Goal: Task Accomplishment & Management: Use online tool/utility

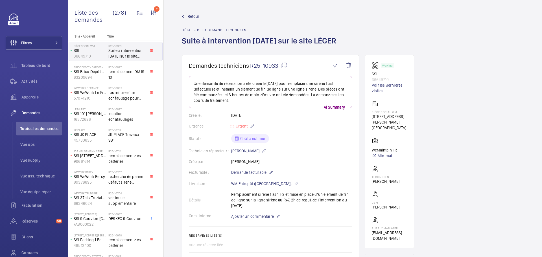
scroll to position [277, 0]
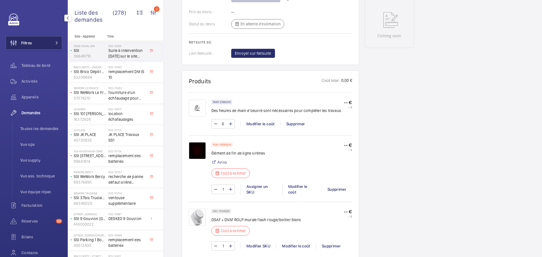
click at [48, 44] on button "Filtres" at bounding box center [34, 43] width 57 height 14
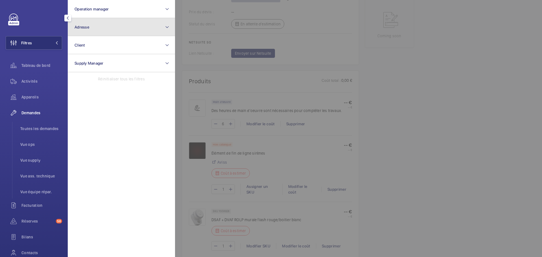
click at [99, 21] on button "Adresse" at bounding box center [121, 27] width 107 height 18
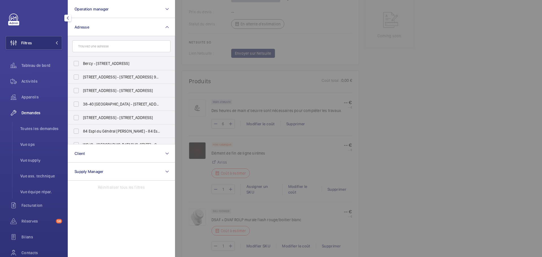
click at [89, 50] on input "text" at bounding box center [121, 46] width 98 height 12
type input """
type input "3-5"
click at [73, 119] on label "SSI - 3-5 Graviers - 3 Rue des Graviers, NEUILLY-SUR-SEINE 92200" at bounding box center [117, 118] width 98 height 14
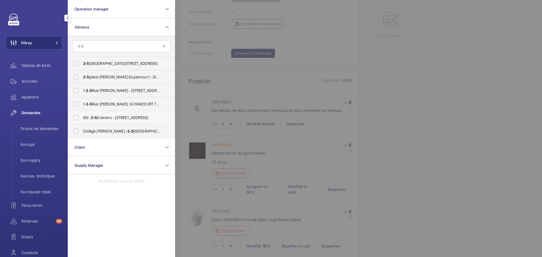
click at [73, 119] on input "SSI - 3-5 Graviers - 3 Rue des Graviers, NEUILLY-SUR-SEINE 92200" at bounding box center [76, 117] width 11 height 11
click at [41, 75] on div "Activités" at bounding box center [34, 82] width 57 height 14
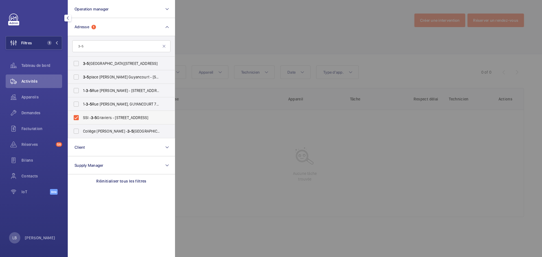
click at [75, 117] on label "SSI - 3-5 Graviers - 3 Rue des Graviers, NEUILLY-SUR-SEINE 92200" at bounding box center [117, 118] width 98 height 14
click at [75, 117] on input "SSI - 3-5 Graviers - 3 Rue des Graviers, NEUILLY-SUR-SEINE 92200" at bounding box center [76, 117] width 11 height 11
checkbox input "false"
click at [97, 45] on input "3-5" at bounding box center [121, 46] width 98 height 12
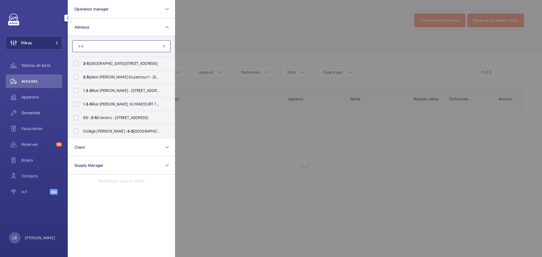
click at [97, 45] on input "3-5" at bounding box center [121, 46] width 98 height 12
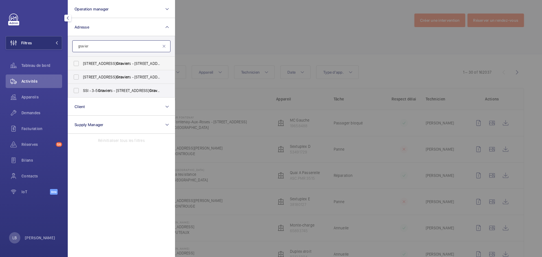
type input "gravier"
click at [79, 59] on label "3 Rue des Gravier s - 3 Rue des Gravier s, 92200 NEUILLY-SUR-SEINE, NEUILLY-SUR…" at bounding box center [117, 64] width 98 height 14
click at [79, 59] on input "3 Rue des Gravier s - 3 Rue des Gravier s, 92200 NEUILLY-SUR-SEINE, NEUILLY-SUR…" at bounding box center [76, 63] width 11 height 11
checkbox input "true"
click at [313, 11] on div at bounding box center [446, 128] width 542 height 257
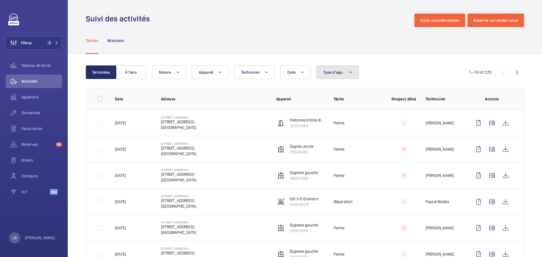
click at [338, 69] on button "Type d'app." at bounding box center [337, 73] width 43 height 14
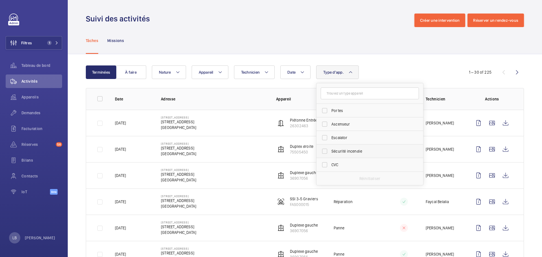
click at [324, 151] on label "Sécurité incendie" at bounding box center [366, 152] width 98 height 14
click at [324, 151] on input "Sécurité incendie" at bounding box center [324, 151] width 11 height 11
checkbox input "true"
click at [288, 31] on div "Tâches Missions" at bounding box center [305, 40] width 438 height 27
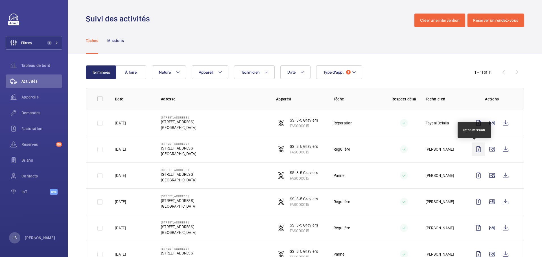
click at [472, 149] on wm-front-icon-button at bounding box center [479, 150] width 14 height 14
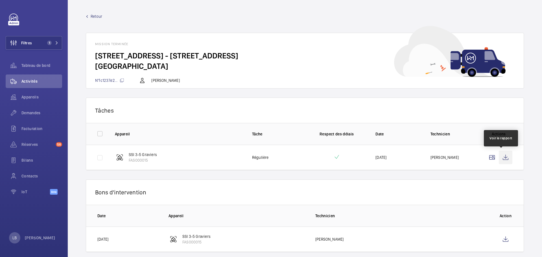
click at [503, 155] on wm-front-icon-button at bounding box center [506, 158] width 14 height 14
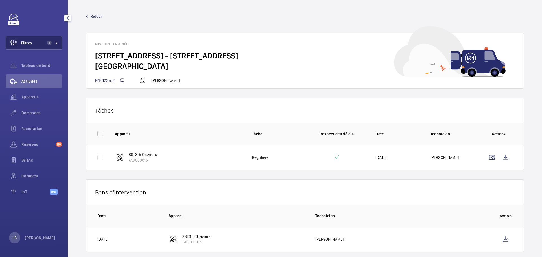
click at [41, 38] on button "Filtres 1" at bounding box center [34, 43] width 57 height 14
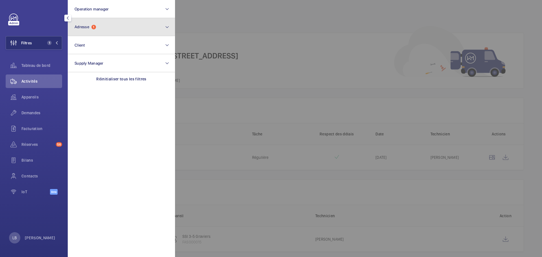
click at [102, 26] on button "Adresse 1" at bounding box center [121, 27] width 107 height 18
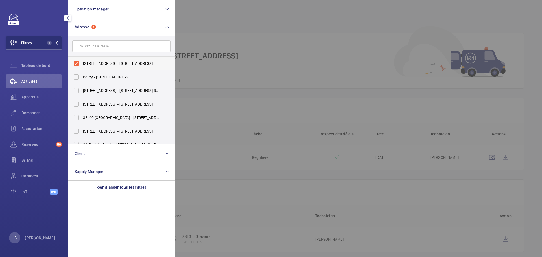
click at [77, 65] on label "3 Rue des Graviers - 3 Rue des Graviers, 92200 NEUILLY-SUR-SEINE, NEUILLY-SUR-S…" at bounding box center [117, 64] width 98 height 14
click at [77, 65] on input "3 Rue des Graviers - 3 Rue des Graviers, 92200 NEUILLY-SUR-SEINE, NEUILLY-SUR-S…" at bounding box center [76, 63] width 11 height 11
checkbox input "false"
click at [98, 48] on input "text" at bounding box center [121, 46] width 98 height 12
paste input "31 ANTIN"
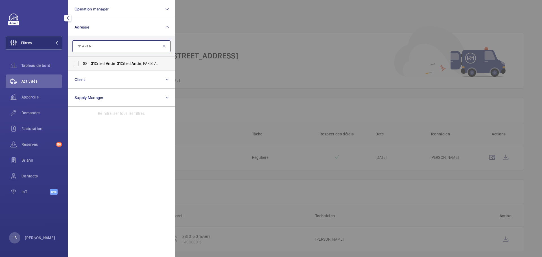
type input "31 ANTIN"
click at [76, 64] on label "SSI - 31 Cité d' Antin - 31 Cité d' Antin , PARIS 75009" at bounding box center [117, 64] width 98 height 14
click at [76, 64] on input "SSI - 31 Cité d' Antin - 31 Cité d' Antin , PARIS 75009" at bounding box center [76, 63] width 11 height 11
checkbox input "true"
click at [27, 116] on span "Demandes" at bounding box center [41, 113] width 41 height 6
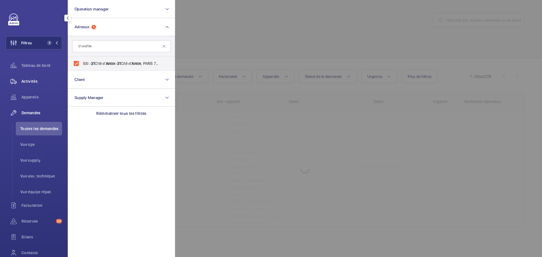
click at [34, 81] on span "Activités" at bounding box center [41, 82] width 41 height 6
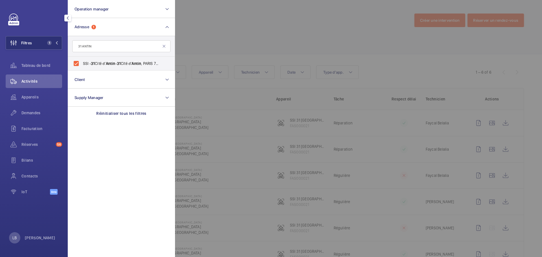
drag, startPoint x: 303, startPoint y: 32, endPoint x: 294, endPoint y: 36, distance: 9.9
click at [303, 32] on div at bounding box center [446, 128] width 542 height 257
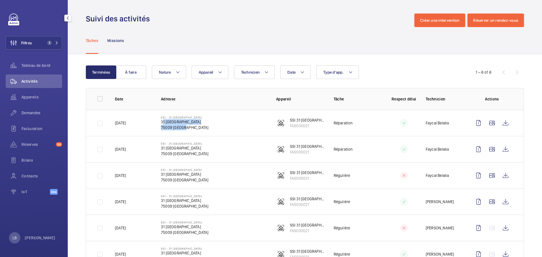
drag, startPoint x: 161, startPoint y: 123, endPoint x: 189, endPoint y: 128, distance: 28.5
click at [189, 128] on div "SSI - 31 Cité d'Antin 31 Cité d'Antin 75009 PARIS" at bounding box center [184, 123] width 47 height 15
copy div "31 Cité d'Antin 75009 PARIS"
click at [215, 126] on td "SSI - 31 Cité d'Antin 31 Cité d'Antin 75009 PARIS" at bounding box center [209, 123] width 115 height 26
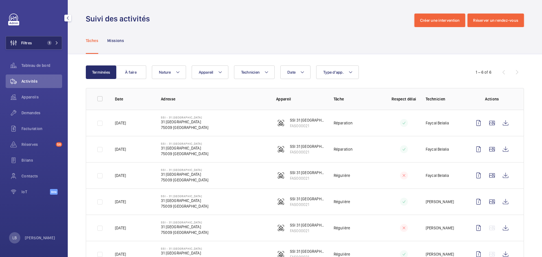
click at [54, 40] on button "Filtres 1" at bounding box center [34, 43] width 57 height 14
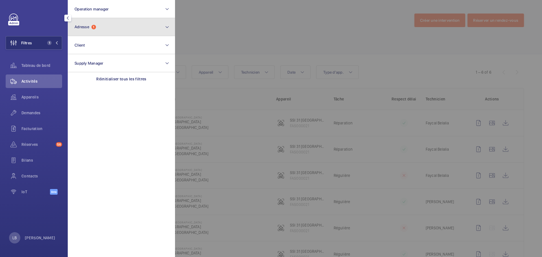
click at [96, 29] on span "Adresse 1" at bounding box center [85, 27] width 21 height 5
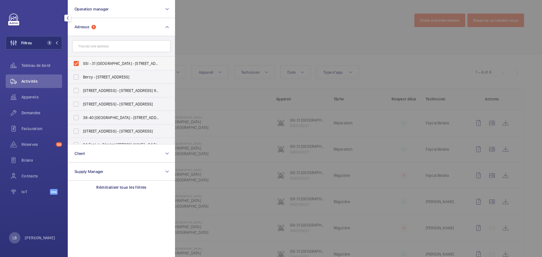
drag, startPoint x: 72, startPoint y: 63, endPoint x: 86, endPoint y: 62, distance: 13.3
click at [74, 64] on label "SSI - 31 Cité d'Antin - 31 Cité d'Antin, PARIS 75009" at bounding box center [117, 64] width 98 height 14
click at [74, 64] on input "SSI - 31 Cité d'Antin - 31 Cité d'Antin, PARIS 75009" at bounding box center [76, 63] width 11 height 11
checkbox input "false"
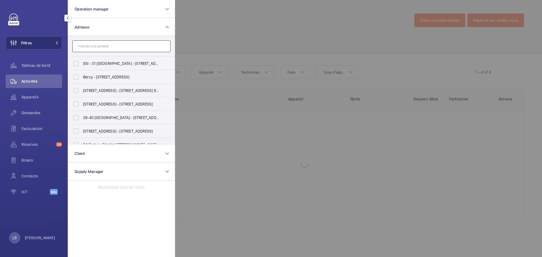
click at [93, 45] on input "text" at bounding box center [121, 46] width 98 height 12
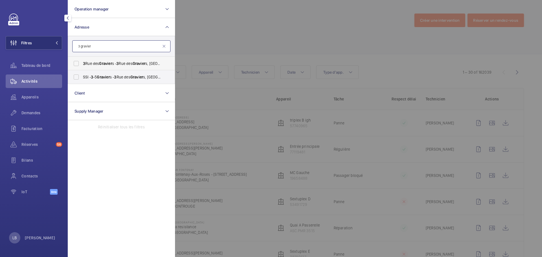
type input "3 gravier"
click at [75, 63] on label "3 Rue des Gravier s - 3 Rue des Gravier s, 92200 NEUILLY-SUR-SEINE, NEUILLY-SUR…" at bounding box center [117, 64] width 98 height 14
click at [75, 63] on input "3 Rue des Gravier s - 3 Rue des Gravier s, 92200 NEUILLY-SUR-SEINE, NEUILLY-SUR…" at bounding box center [76, 63] width 11 height 11
checkbox input "true"
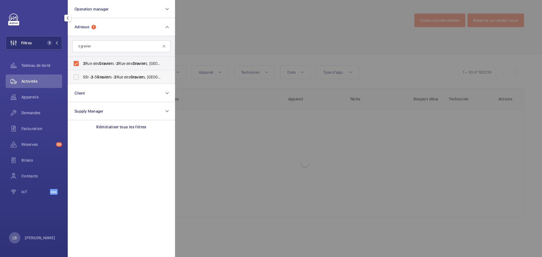
click at [76, 77] on label "SSI - 3 -5 Gravier s - 3 Rue des Gravier s, NEUILLY-SUR-SEINE 92200" at bounding box center [117, 77] width 98 height 14
click at [76, 77] on input "SSI - 3 -5 Gravier s - 3 Rue des Gravier s, NEUILLY-SUR-SEINE 92200" at bounding box center [76, 76] width 11 height 11
checkbox input "true"
click at [223, 22] on div at bounding box center [446, 128] width 542 height 257
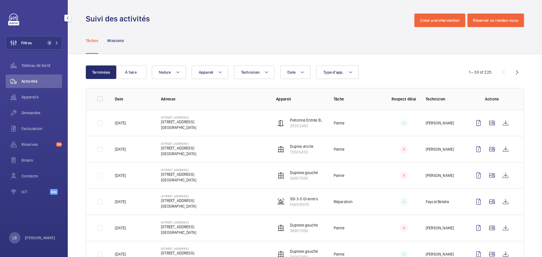
drag, startPoint x: 160, startPoint y: 122, endPoint x: 242, endPoint y: 127, distance: 82.9
click at [242, 127] on td "3 Rue des Graviers 3 Rue des Graviers, 92200 NEUILLY-SUR-SEINE 92200 NEUILLY-SU…" at bounding box center [209, 123] width 115 height 26
copy div "3 Rue des Graviers, 92200 NEUILLY-SUR-SEINE 92200 NEUILLY-SUR-SEINE"
click at [52, 39] on button "Filtres 2" at bounding box center [34, 43] width 57 height 14
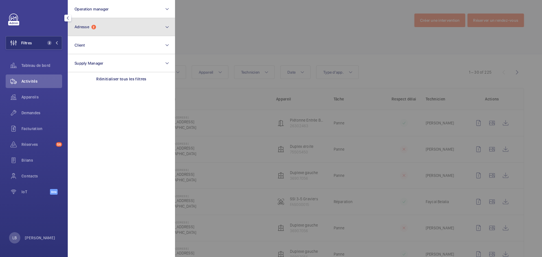
click at [82, 27] on span "Adresse" at bounding box center [82, 27] width 15 height 5
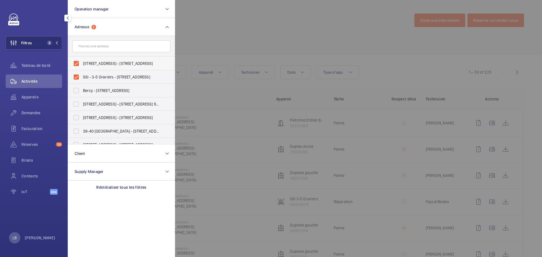
click at [76, 62] on label "3 Rue des Graviers - 3 Rue des Graviers, 92200 NEUILLY-SUR-SEINE, NEUILLY-SUR-S…" at bounding box center [117, 64] width 98 height 14
click at [76, 62] on input "3 Rue des Graviers - 3 Rue des Graviers, 92200 NEUILLY-SUR-SEINE, NEUILLY-SUR-S…" at bounding box center [76, 63] width 11 height 11
checkbox input "false"
click at [75, 76] on label "SSI - 3-5 Graviers - 3 Rue des Graviers, NEUILLY-SUR-SEINE 92200" at bounding box center [117, 77] width 98 height 14
click at [75, 76] on input "SSI - 3-5 Graviers - 3 Rue des Graviers, NEUILLY-SUR-SEINE 92200" at bounding box center [76, 76] width 11 height 11
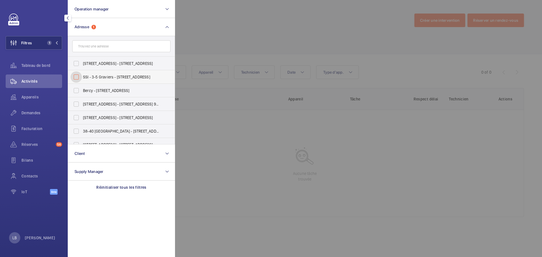
checkbox input "false"
click at [93, 42] on input "text" at bounding box center [121, 46] width 98 height 12
paste input "3 gramon"
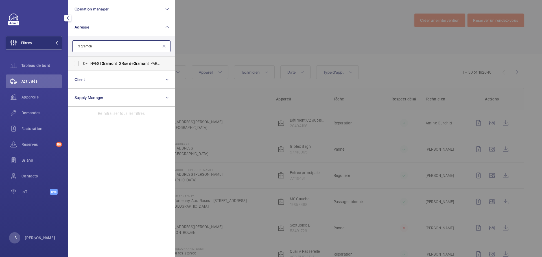
type input "3 gramon"
click at [77, 64] on label "OFI INVEST Gramon t - 3 Rue de Gramon t, PARIS 75002" at bounding box center [117, 64] width 98 height 14
click at [77, 64] on input "OFI INVEST Gramon t - 3 Rue de Gramon t, PARIS 75002" at bounding box center [76, 63] width 11 height 11
checkbox input "true"
click at [218, 38] on div at bounding box center [446, 128] width 542 height 257
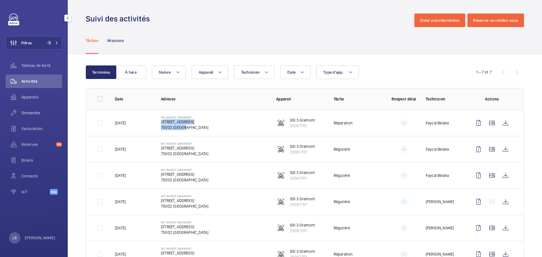
drag, startPoint x: 159, startPoint y: 121, endPoint x: 194, endPoint y: 127, distance: 35.0
click at [194, 127] on td "OFI INVEST Gramont 3 Rue de Gramont 75002 PARIS" at bounding box center [209, 123] width 115 height 26
copy div "3 Rue de Gramont 75002 PARIS"
click at [33, 44] on button "Filtres 1" at bounding box center [34, 43] width 57 height 14
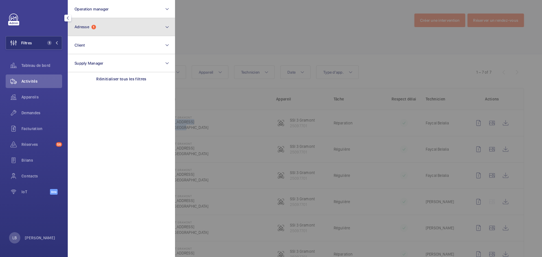
click at [98, 31] on button "Adresse 1" at bounding box center [121, 27] width 107 height 18
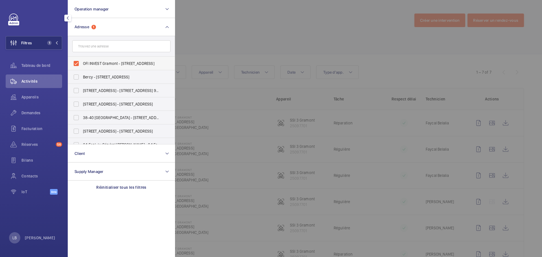
click at [77, 67] on label "OFI INVEST Gramont - 3 Rue de Gramont, PARIS 75002" at bounding box center [117, 64] width 98 height 14
click at [77, 67] on input "OFI INVEST Gramont - 3 Rue de Gramont, PARIS 75002" at bounding box center [76, 63] width 11 height 11
checkbox input "false"
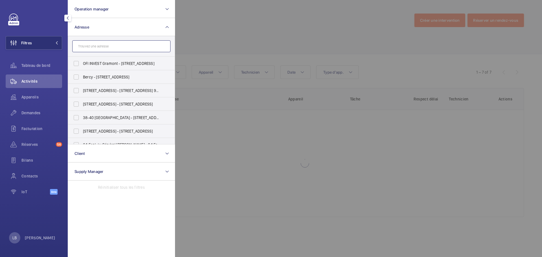
click at [113, 44] on input "text" at bounding box center [121, 46] width 98 height 12
paste input "47-49 HOCHE"
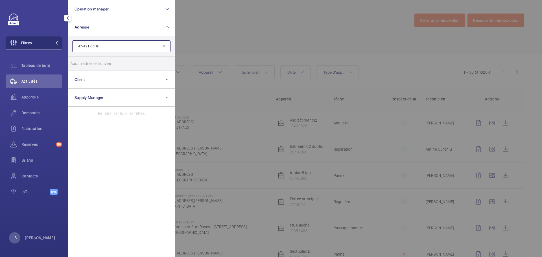
click at [88, 45] on input "47-49 HOCHe" at bounding box center [121, 46] width 98 height 12
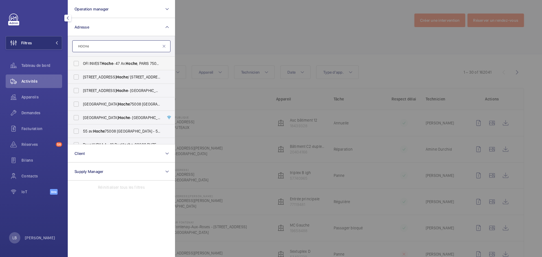
type input "HOCHe"
click at [77, 63] on label "OFI INVEST Hoche - 47 Av. Hoche , PARIS 75008" at bounding box center [117, 64] width 98 height 14
click at [77, 63] on input "OFI INVEST Hoche - 47 Av. Hoche , PARIS 75008" at bounding box center [76, 63] width 11 height 11
checkbox input "true"
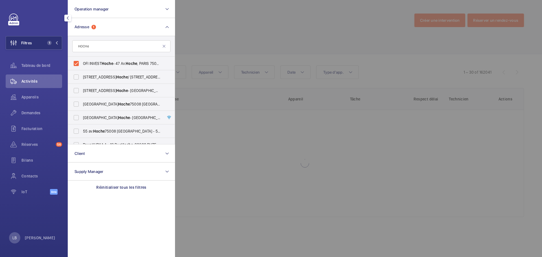
click at [265, 30] on div at bounding box center [446, 128] width 542 height 257
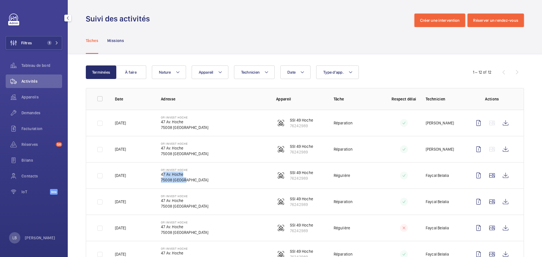
drag, startPoint x: 161, startPoint y: 175, endPoint x: 183, endPoint y: 183, distance: 23.5
click at [183, 183] on td "OFI INVEST Hoche 47 Av. Hoche 75008 PARIS" at bounding box center [209, 175] width 115 height 26
copy div "47 Av. Hoche 75008 PARIS"
click at [488, 176] on wm-front-icon-button at bounding box center [493, 176] width 14 height 14
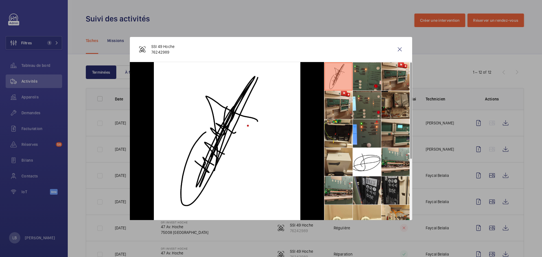
click at [389, 107] on li at bounding box center [396, 105] width 28 height 28
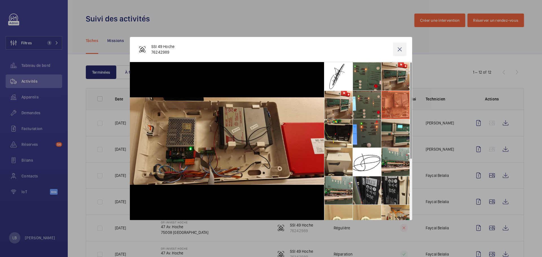
click at [401, 50] on wm-front-icon-button at bounding box center [400, 50] width 14 height 14
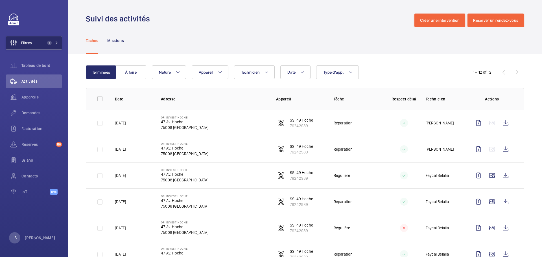
click at [47, 47] on button "Filtres 1" at bounding box center [34, 43] width 57 height 14
click at [46, 41] on span "1" at bounding box center [48, 43] width 7 height 5
click at [43, 42] on button "Filtres 1" at bounding box center [34, 43] width 57 height 14
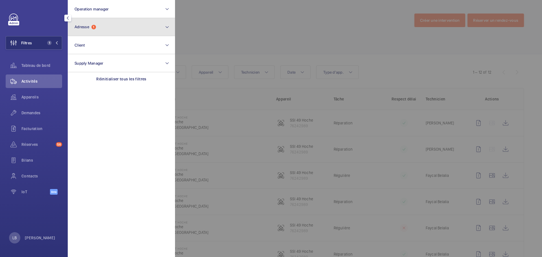
click at [92, 29] on span "Adresse 1" at bounding box center [85, 27] width 21 height 5
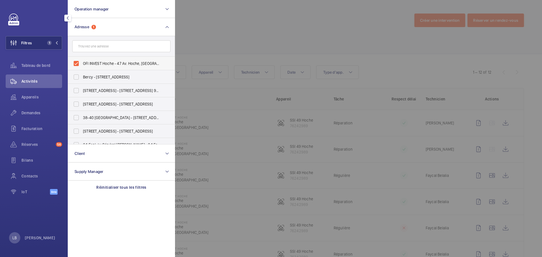
click at [76, 62] on label "OFI INVEST Hoche - 47 Av. Hoche, PARIS 75008" at bounding box center [117, 64] width 98 height 14
click at [76, 62] on input "OFI INVEST Hoche - 47 Av. Hoche, PARIS 75008" at bounding box center [76, 63] width 11 height 11
checkbox input "false"
click at [107, 47] on input "text" at bounding box center [121, 46] width 98 height 12
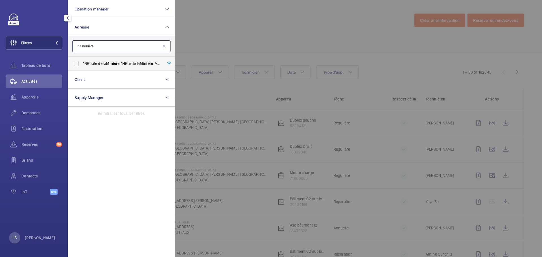
type input "14 minière"
click at [79, 63] on label "14 Route de la Minière - 14 Rte de la Minière , VERSAILLES 78000" at bounding box center [117, 64] width 98 height 14
click at [79, 63] on input "14 Route de la Minière - 14 Rte de la Minière , VERSAILLES 78000" at bounding box center [76, 63] width 11 height 11
checkbox input "true"
click at [199, 24] on div at bounding box center [446, 128] width 542 height 257
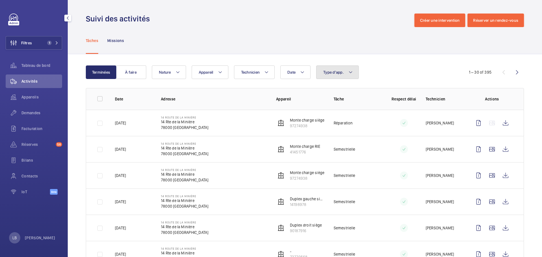
click at [337, 74] on span "Type d'app." at bounding box center [333, 72] width 21 height 5
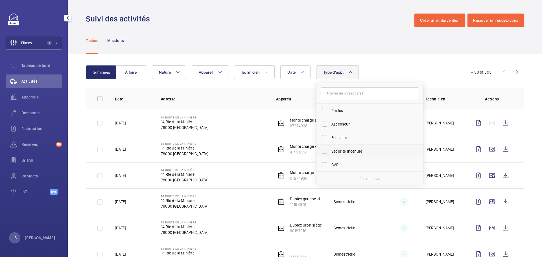
click at [328, 152] on label "Sécurité incendie" at bounding box center [366, 152] width 98 height 14
click at [328, 152] on input "Sécurité incendie" at bounding box center [324, 151] width 11 height 11
checkbox input "true"
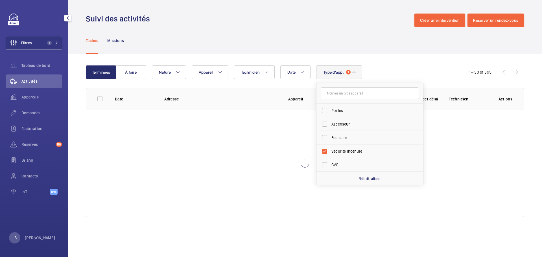
click at [293, 14] on div "Suivi des activités Créer une intervention Réserver un rendez-vous" at bounding box center [305, 21] width 438 height 14
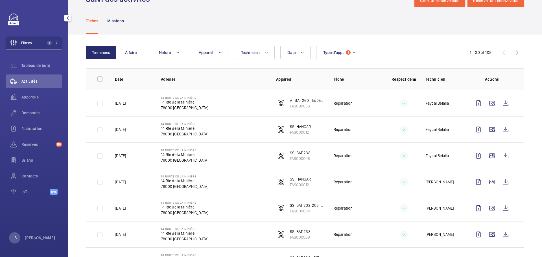
scroll to position [28, 0]
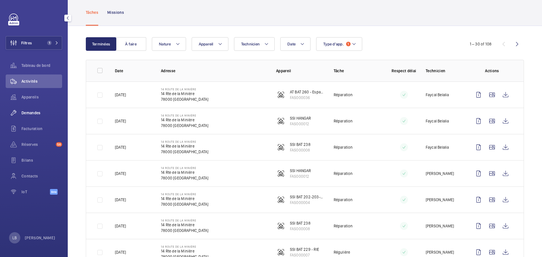
click at [28, 109] on div "Demandes" at bounding box center [34, 113] width 57 height 14
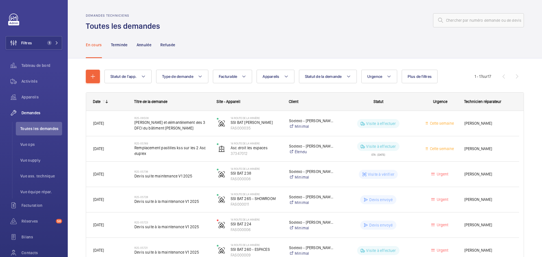
click at [416, 79] on span "Plus de filtres" at bounding box center [420, 76] width 24 height 5
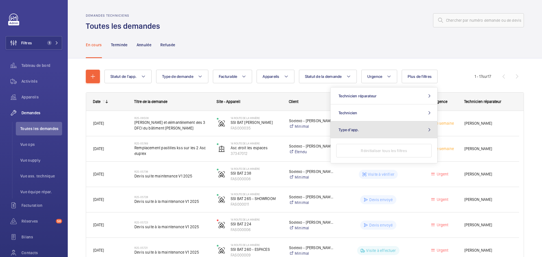
click at [396, 134] on button "Type d'app." at bounding box center [384, 129] width 107 height 17
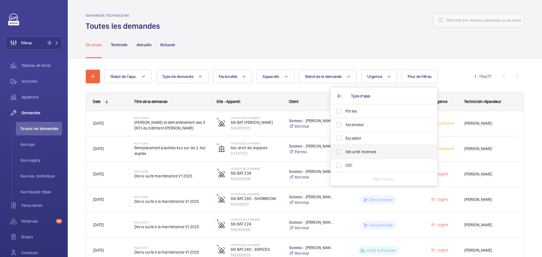
click at [340, 154] on label "Sécurité incendie" at bounding box center [380, 152] width 98 height 14
click at [340, 154] on input "Sécurité incendie" at bounding box center [338, 151] width 11 height 11
checkbox input "true"
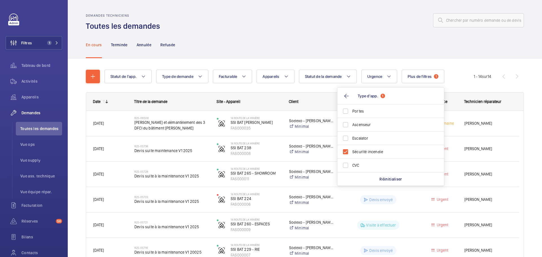
click at [293, 35] on div "En cours Terminée Annulée Refusée" at bounding box center [305, 44] width 438 height 27
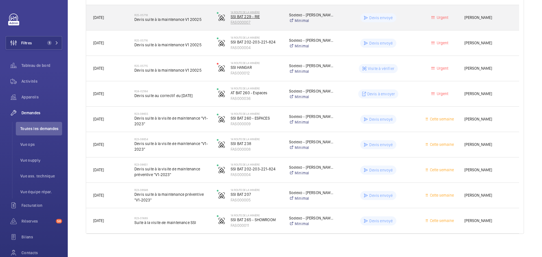
scroll to position [237, 0]
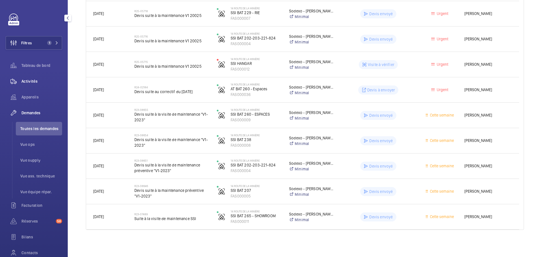
drag, startPoint x: 28, startPoint y: 81, endPoint x: 40, endPoint y: 85, distance: 12.1
click at [28, 81] on span "Activités" at bounding box center [41, 82] width 41 height 6
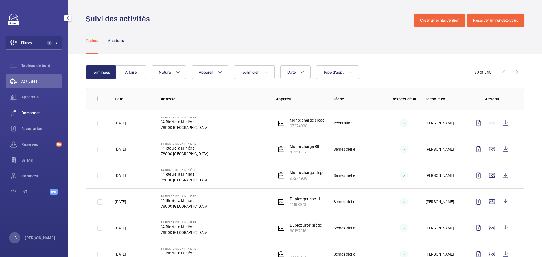
click at [25, 110] on div "Demandes" at bounding box center [34, 113] width 57 height 14
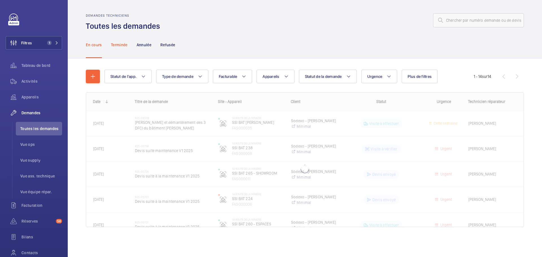
click at [117, 43] on p "Terminée" at bounding box center [119, 45] width 17 height 6
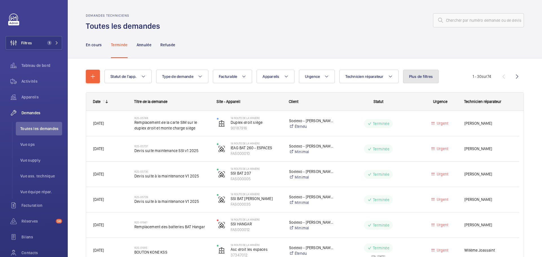
click at [422, 70] on button "Plus de filtres" at bounding box center [421, 77] width 36 height 14
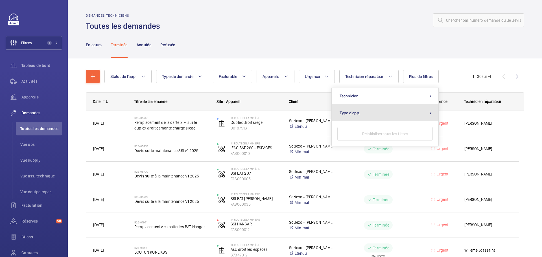
click at [394, 115] on button "Type d'app." at bounding box center [385, 113] width 107 height 17
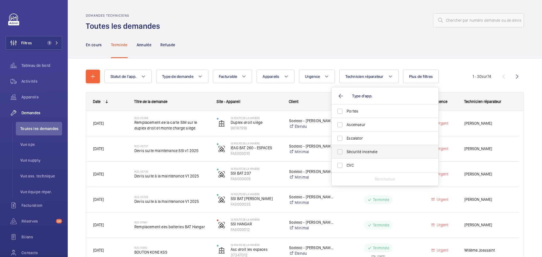
click at [340, 151] on label "Sécurité incendie" at bounding box center [381, 152] width 98 height 14
click at [340, 151] on input "Sécurité incendie" at bounding box center [339, 151] width 11 height 11
checkbox input "true"
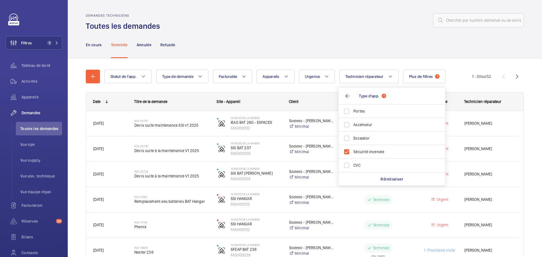
click at [325, 34] on div "En cours Terminée Annulée Refusée" at bounding box center [305, 44] width 438 height 27
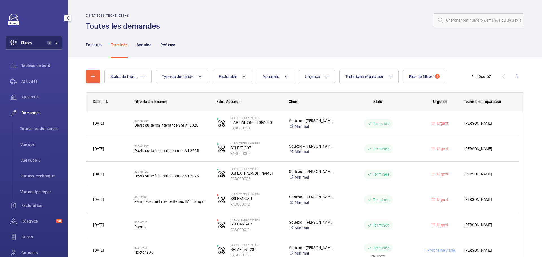
click at [37, 42] on button "Filtres 1" at bounding box center [34, 43] width 57 height 14
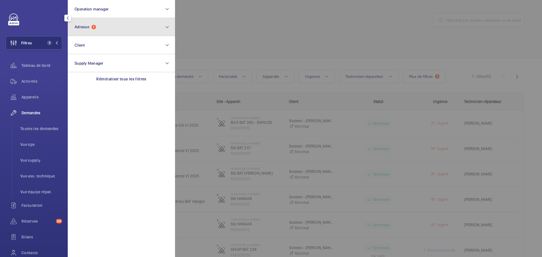
click at [116, 25] on button "Adresse 1" at bounding box center [121, 27] width 107 height 18
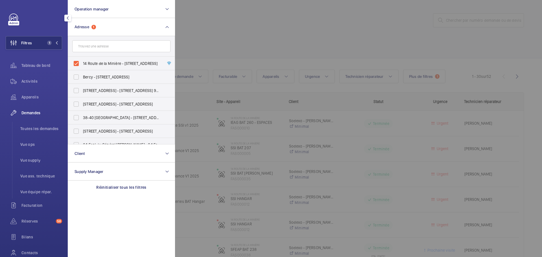
click at [88, 47] on input "text" at bounding box center [121, 46] width 98 height 12
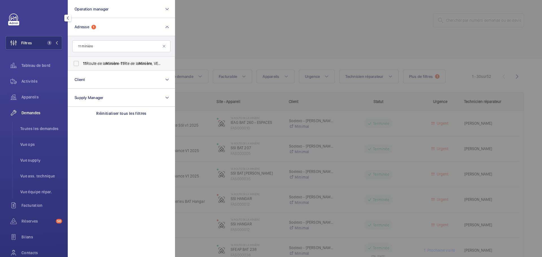
type input "11 minière"
click at [78, 63] on label "11 Route de la Minière - 11 Rte de la Minière , VERSAILLES 78000" at bounding box center [117, 64] width 98 height 14
click at [78, 63] on input "11 Route de la Minière - 11 Rte de la Minière , VERSAILLES 78000" at bounding box center [76, 63] width 11 height 11
checkbox input "true"
click at [271, 26] on div at bounding box center [446, 128] width 542 height 257
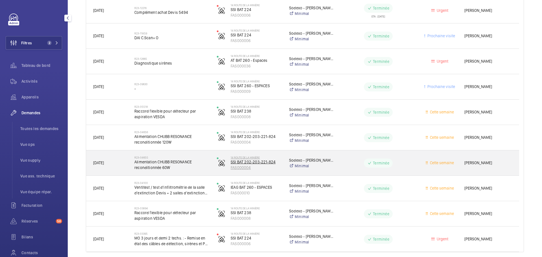
scroll to position [644, 0]
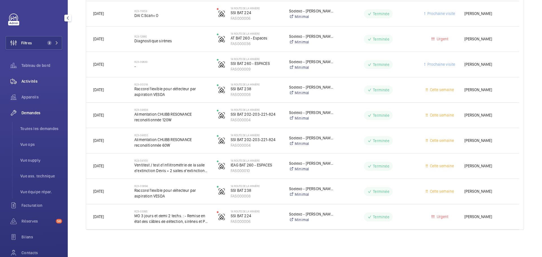
click at [30, 81] on span "Activités" at bounding box center [41, 82] width 41 height 6
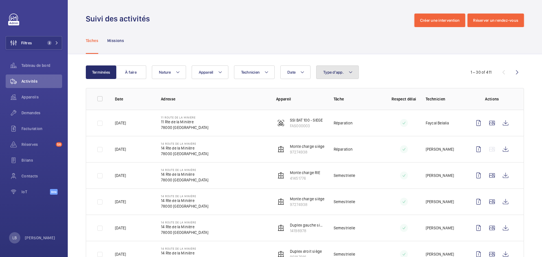
click at [342, 69] on button "Type d'app." at bounding box center [337, 73] width 43 height 14
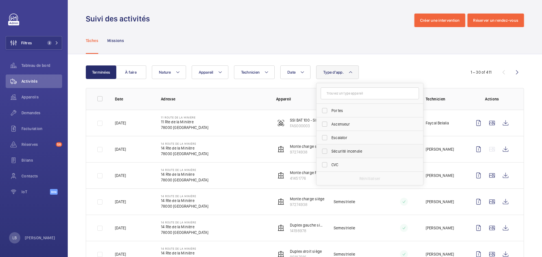
click at [329, 151] on label "Sécurité incendie" at bounding box center [366, 152] width 98 height 14
click at [329, 151] on input "Sécurité incendie" at bounding box center [324, 151] width 11 height 11
checkbox input "true"
click at [313, 37] on div "Tâches Missions" at bounding box center [305, 40] width 438 height 27
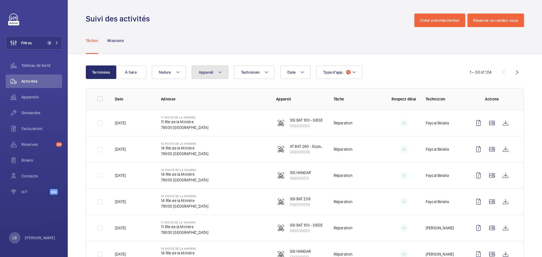
click at [208, 71] on span "Appareil" at bounding box center [206, 72] width 15 height 5
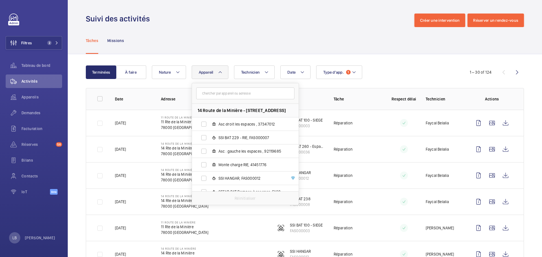
click at [218, 95] on input "text" at bounding box center [245, 94] width 98 height 12
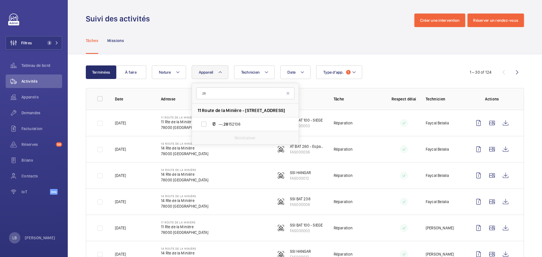
type input "2"
type input "B"
type input "281"
click at [329, 32] on div "Tâches Missions" at bounding box center [305, 40] width 438 height 27
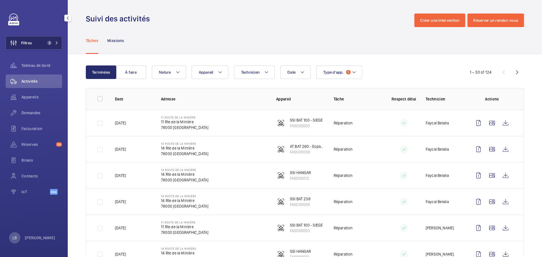
click at [35, 40] on button "Filtres 2" at bounding box center [34, 43] width 57 height 14
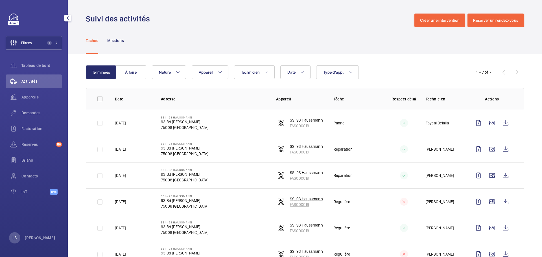
scroll to position [50, 0]
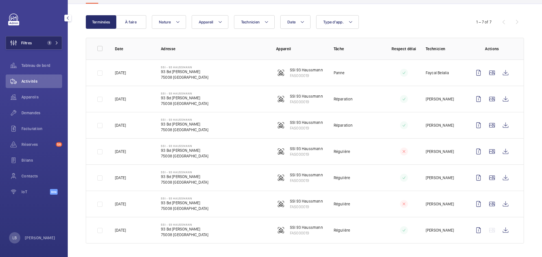
click at [27, 44] on span "Filtres" at bounding box center [26, 43] width 11 height 6
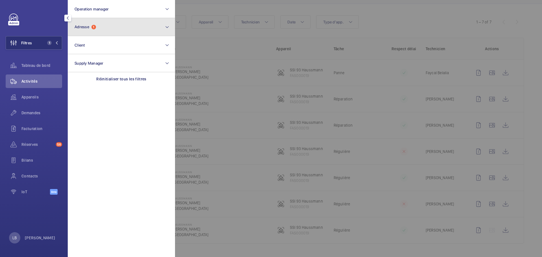
click at [119, 28] on button "Adresse 1" at bounding box center [121, 27] width 107 height 18
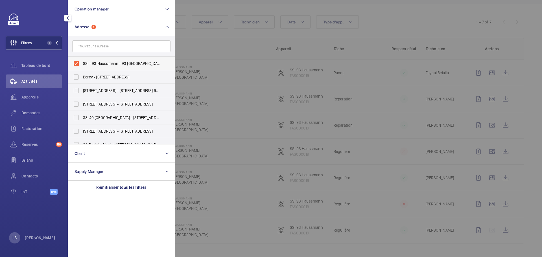
click at [79, 64] on label "SSI - 93 Haussmann - 93 Bd Haussmann, PARIS 75008" at bounding box center [117, 64] width 98 height 14
click at [79, 64] on input "SSI - 93 Haussmann - 93 Bd Haussmann, PARIS 75008" at bounding box center [76, 63] width 11 height 11
checkbox input "false"
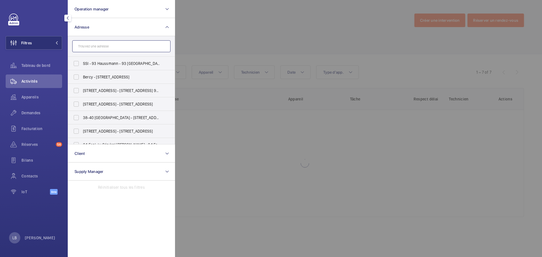
click at [93, 47] on input "text" at bounding box center [121, 46] width 98 height 12
paste input "3 gravier"
type input "3 gravier"
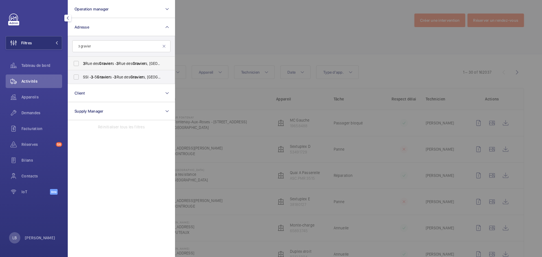
click at [78, 63] on label "3 Rue des Gravier s - 3 Rue des Gravier s, 92200 NEUILLY-SUR-SEINE, NEUILLY-SUR…" at bounding box center [117, 64] width 98 height 14
click at [78, 63] on input "3 Rue des Gravier s - 3 Rue des Gravier s, 92200 NEUILLY-SUR-SEINE, NEUILLY-SUR…" at bounding box center [76, 63] width 11 height 11
checkbox input "true"
click at [244, 19] on div at bounding box center [446, 128] width 542 height 257
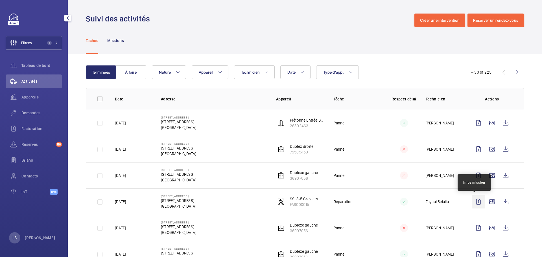
click at [475, 202] on wm-front-icon-button at bounding box center [479, 202] width 14 height 14
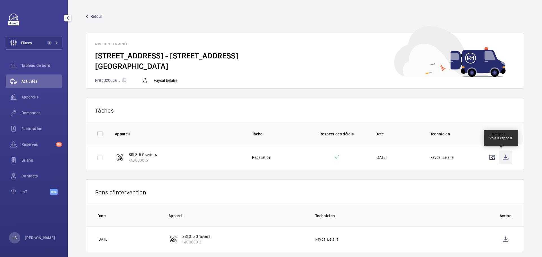
click at [503, 157] on wm-front-icon-button at bounding box center [506, 158] width 14 height 14
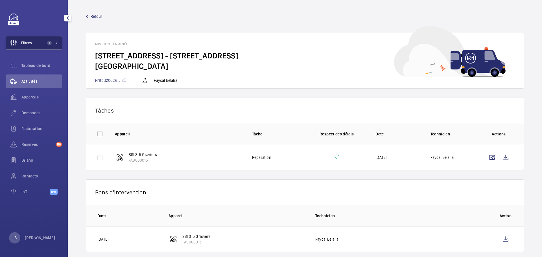
click at [49, 41] on span "1" at bounding box center [49, 43] width 5 height 5
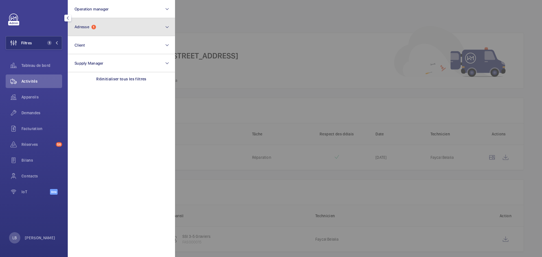
click at [95, 29] on button "Adresse 1" at bounding box center [121, 27] width 107 height 18
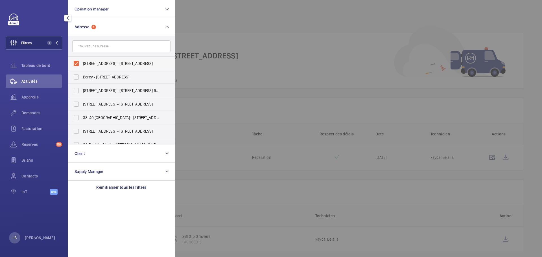
click at [78, 63] on label "3 Rue des Graviers - 3 Rue des Graviers, 92200 NEUILLY-SUR-SEINE, NEUILLY-SUR-S…" at bounding box center [117, 64] width 98 height 14
click at [78, 63] on input "3 Rue des Graviers - 3 Rue des Graviers, 92200 NEUILLY-SUR-SEINE, NEUILLY-SUR-S…" at bounding box center [76, 63] width 11 height 11
checkbox input "false"
click at [98, 42] on input "text" at bounding box center [121, 46] width 98 height 12
paste input "4 Georges Mandel"
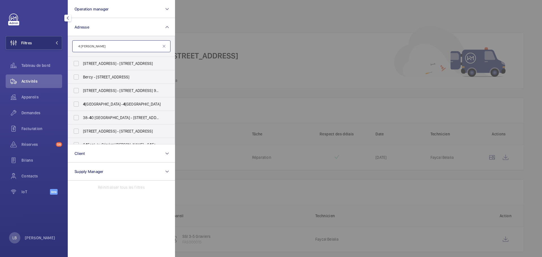
type input "4 Georges Mandel"
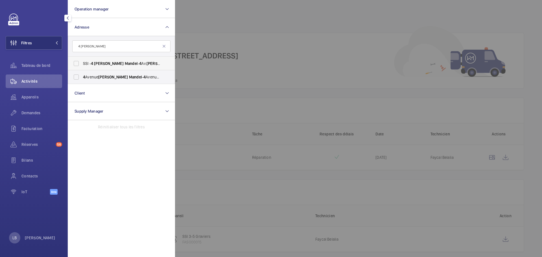
click at [77, 64] on label "SSI - 4 Georges Mandel - 4 Av. Georges Mandel , PARIS 75116" at bounding box center [117, 64] width 98 height 14
click at [77, 64] on input "SSI - 4 Georges Mandel - 4 Av. Georges Mandel , PARIS 75116" at bounding box center [76, 63] width 11 height 11
checkbox input "true"
drag, startPoint x: 74, startPoint y: 78, endPoint x: 77, endPoint y: 79, distance: 3.4
click at [75, 78] on label "4 Avenue Georges Mandel - 4 Avenue Georges Mandel , 75116 PARIS, PARIS 75116" at bounding box center [117, 77] width 98 height 14
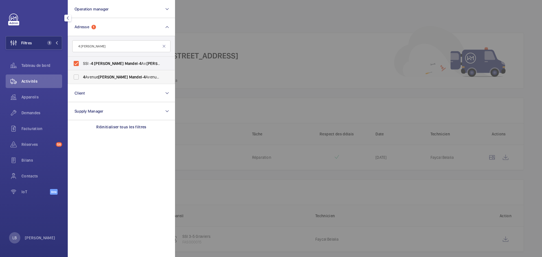
click at [75, 78] on input "4 Avenue Georges Mandel - 4 Avenue Georges Mandel , 75116 PARIS, PARIS 75116" at bounding box center [76, 76] width 11 height 11
checkbox input "true"
drag, startPoint x: 233, startPoint y: 20, endPoint x: 228, endPoint y: 25, distance: 7.0
click at [233, 21] on div at bounding box center [446, 128] width 542 height 257
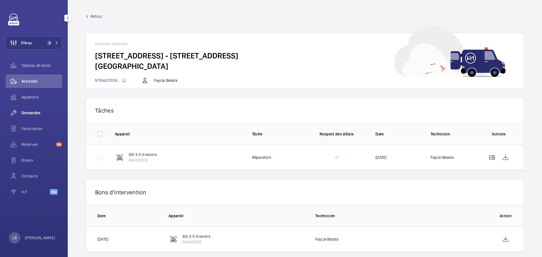
click at [33, 110] on span "Demandes" at bounding box center [41, 113] width 41 height 6
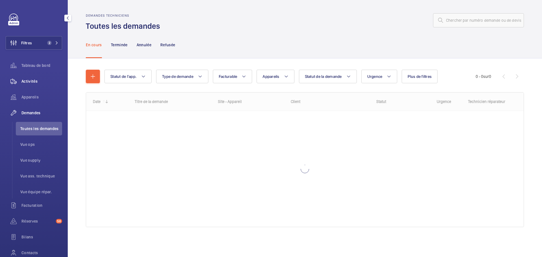
click at [30, 80] on span "Activités" at bounding box center [41, 82] width 41 height 6
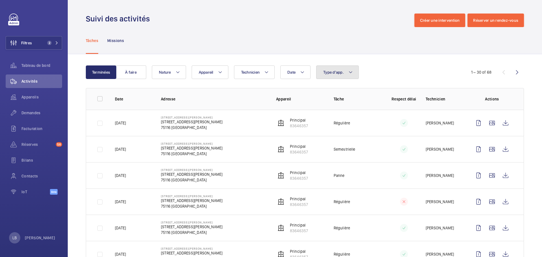
click at [344, 73] on button "Type d'app." at bounding box center [337, 73] width 43 height 14
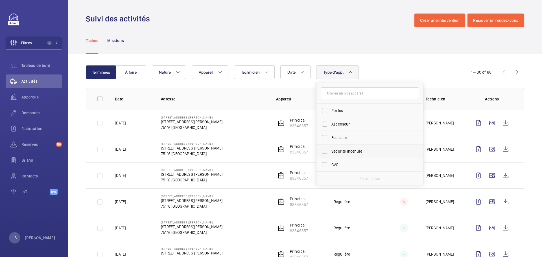
click at [325, 154] on label "Sécurité incendie" at bounding box center [366, 152] width 98 height 14
click at [325, 154] on input "Sécurité incendie" at bounding box center [324, 151] width 11 height 11
checkbox input "true"
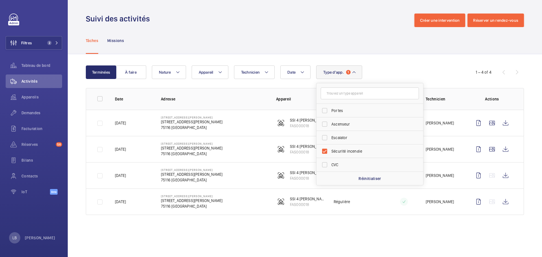
click at [275, 24] on div "Suivi des activités Créer une intervention Réserver un rendez-vous" at bounding box center [305, 21] width 438 height 14
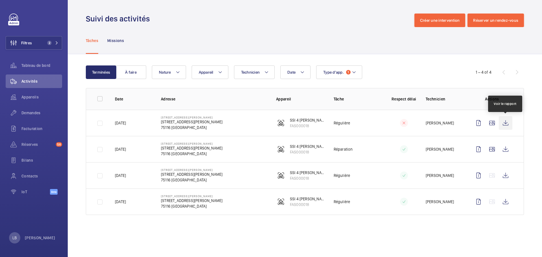
click at [506, 122] on wm-front-icon-button at bounding box center [506, 123] width 14 height 14
drag, startPoint x: 160, startPoint y: 121, endPoint x: 222, endPoint y: 129, distance: 62.8
click at [222, 129] on td "4 Avenue Georges Mandel 4 Avenue Georges Mandel, 75116 PARIS 75116 PARIS" at bounding box center [209, 123] width 115 height 26
copy div "4 Avenue Georges Mandel, 75116 PARIS 75116 PARIS"
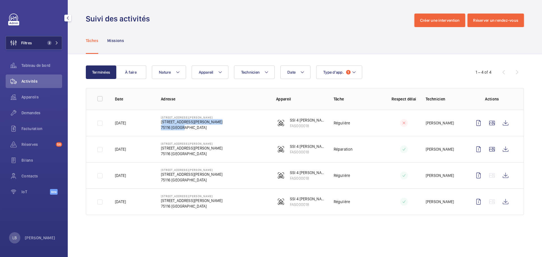
click at [53, 39] on button "Filtres 2" at bounding box center [34, 43] width 57 height 14
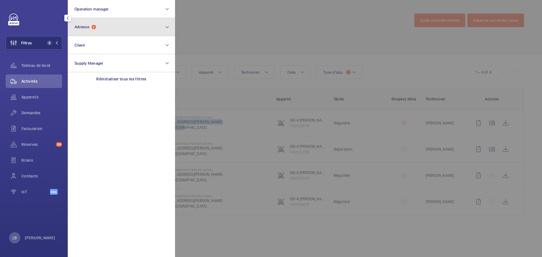
click at [97, 23] on button "Adresse 2" at bounding box center [121, 27] width 107 height 18
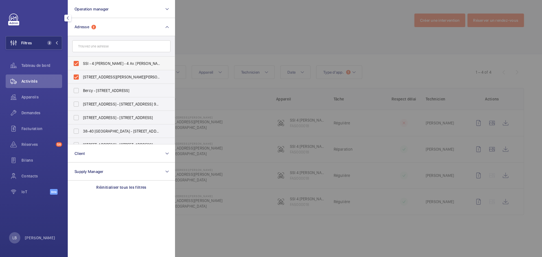
click at [79, 64] on label "SSI - 4 Georges Mandel - 4 Av. Georges Mandel, PARIS 75116" at bounding box center [117, 64] width 98 height 14
click at [79, 64] on input "SSI - 4 Georges Mandel - 4 Av. Georges Mandel, PARIS 75116" at bounding box center [76, 63] width 11 height 11
checkbox input "false"
click at [75, 75] on label "4 Avenue Georges Mandel - 4 Avenue Georges Mandel, 75116 PARIS, PARIS 75116" at bounding box center [117, 77] width 98 height 14
click at [75, 75] on input "4 Avenue Georges Mandel - 4 Avenue Georges Mandel, 75116 PARIS, PARIS 75116" at bounding box center [76, 76] width 11 height 11
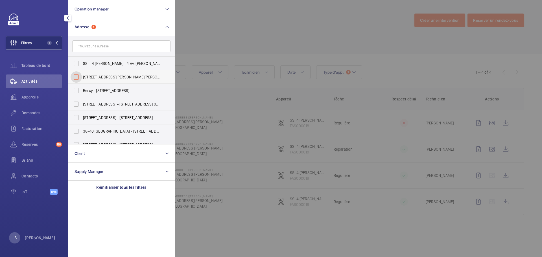
checkbox input "false"
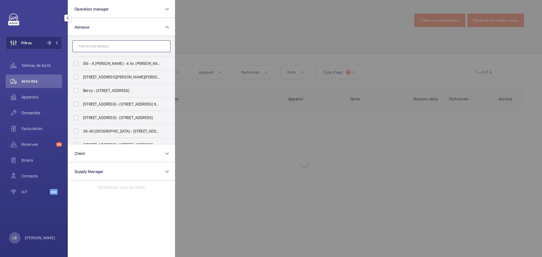
click at [103, 45] on input "text" at bounding box center [121, 46] width 98 height 12
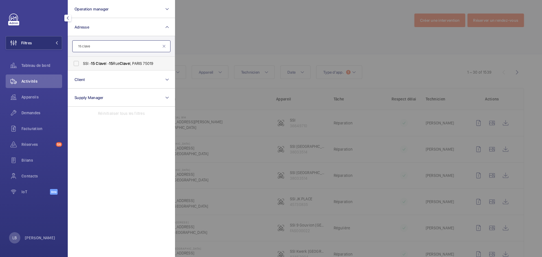
type input "15 clave"
click at [77, 64] on label "SSI - 15 Clave l - 15 Rue Clave l, PARIS 75019" at bounding box center [117, 64] width 98 height 14
click at [77, 64] on input "SSI - 15 Clave l - 15 Rue Clave l, PARIS 75019" at bounding box center [76, 63] width 11 height 11
checkbox input "true"
click at [214, 23] on div at bounding box center [446, 128] width 542 height 257
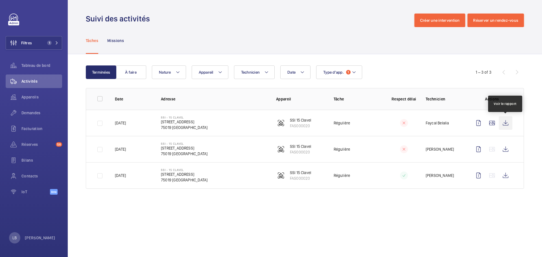
click at [509, 124] on wm-front-icon-button at bounding box center [506, 123] width 14 height 14
click at [481, 124] on wm-front-icon-button at bounding box center [479, 123] width 14 height 14
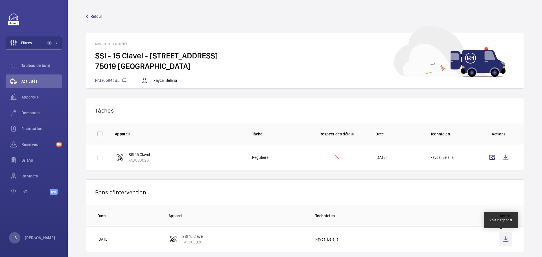
click at [501, 243] on wm-front-icon-button at bounding box center [506, 240] width 14 height 14
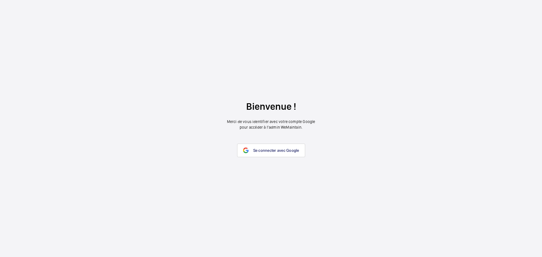
drag, startPoint x: 0, startPoint y: 0, endPoint x: 200, endPoint y: 154, distance: 252.8
click at [283, 148] on span "Se connecter avec Google" at bounding box center [276, 150] width 46 height 5
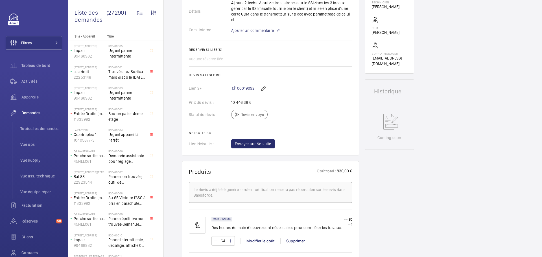
scroll to position [57, 0]
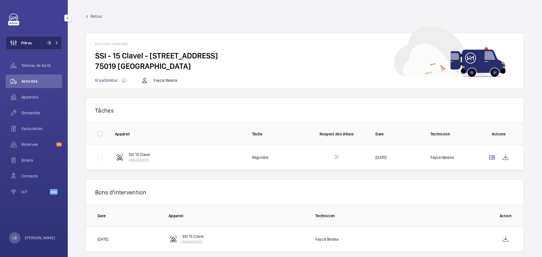
click at [44, 41] on button "Filtres 1" at bounding box center [34, 43] width 57 height 14
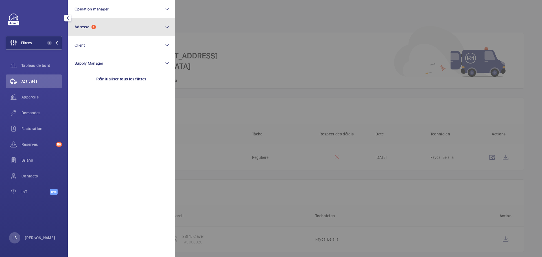
click at [114, 27] on button "Adresse 1" at bounding box center [121, 27] width 107 height 18
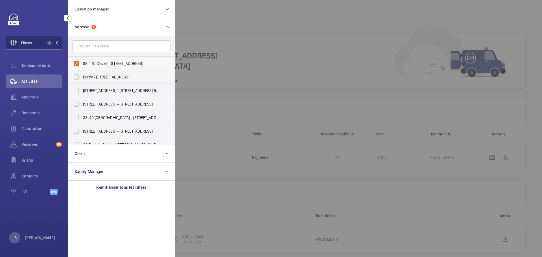
click at [76, 65] on label "SSI - 15 Clavel - [STREET_ADDRESS]" at bounding box center [117, 64] width 98 height 14
click at [76, 65] on input "SSI - 15 Clavel - [STREET_ADDRESS]" at bounding box center [76, 63] width 11 height 11
checkbox input "false"
click at [236, 21] on div at bounding box center [446, 128] width 542 height 257
